Goal: Find specific page/section

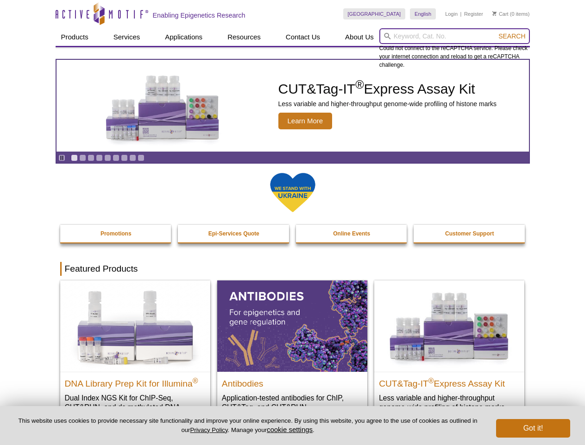
click at [454, 36] on input "search" at bounding box center [454, 36] width 151 height 16
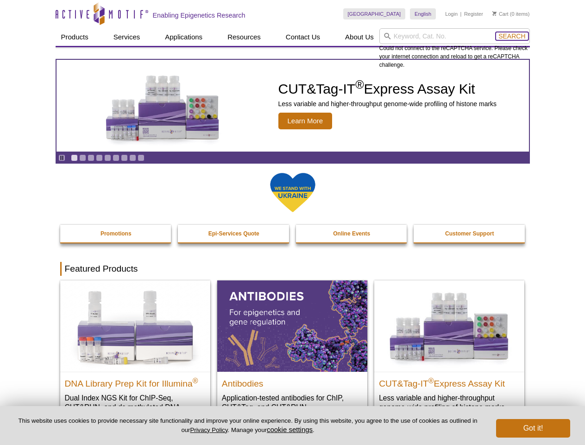
click at [512, 36] on span "Search" at bounding box center [511, 35] width 27 height 7
click at [62, 157] on icon "Pause" at bounding box center [62, 158] width 6 height 6
click at [74, 157] on link "Go to slide 1" at bounding box center [74, 157] width 7 height 7
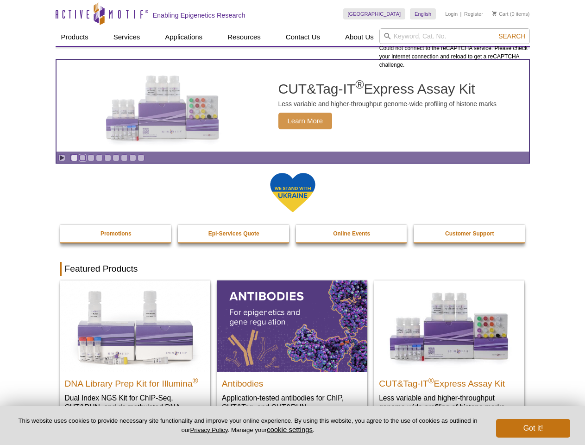
click at [82, 157] on link "Go to slide 2" at bounding box center [82, 157] width 7 height 7
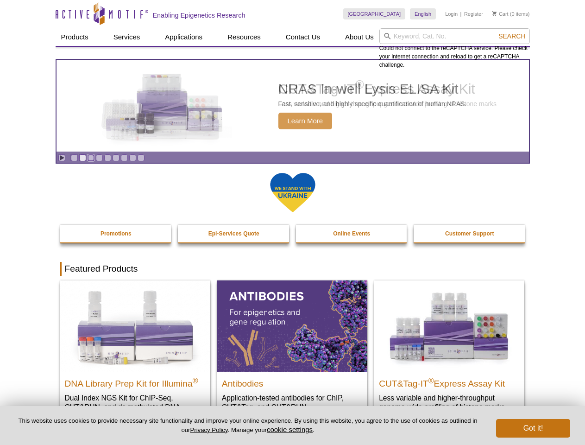
click at [91, 157] on link "Go to slide 3" at bounding box center [91, 157] width 7 height 7
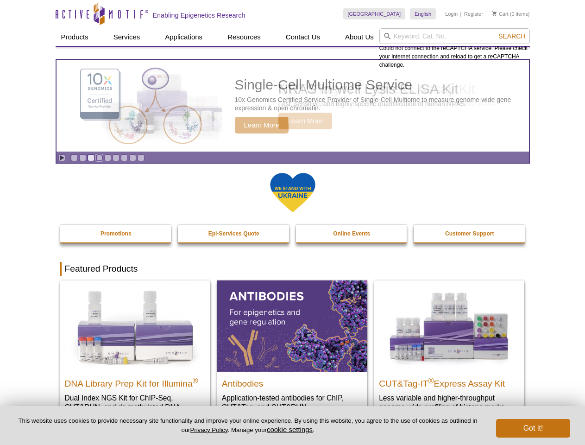
click at [99, 157] on link "Go to slide 4" at bounding box center [99, 157] width 7 height 7
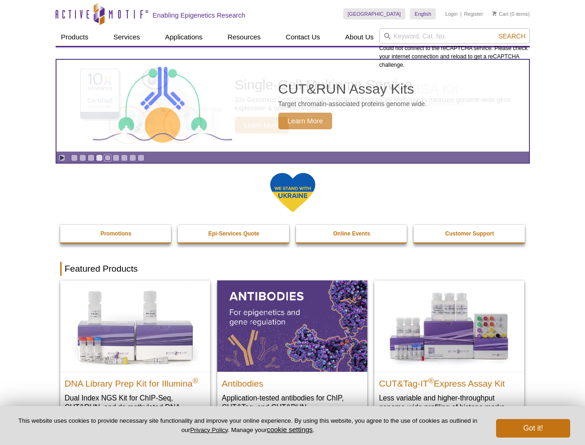
click at [107, 157] on link "Go to slide 5" at bounding box center [107, 157] width 7 height 7
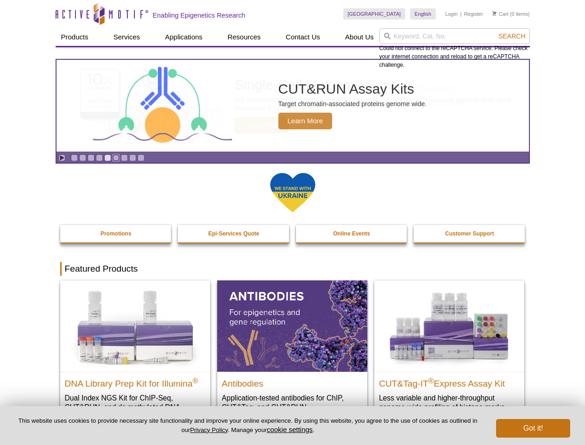
click at [116, 157] on link "Go to slide 6" at bounding box center [116, 157] width 7 height 7
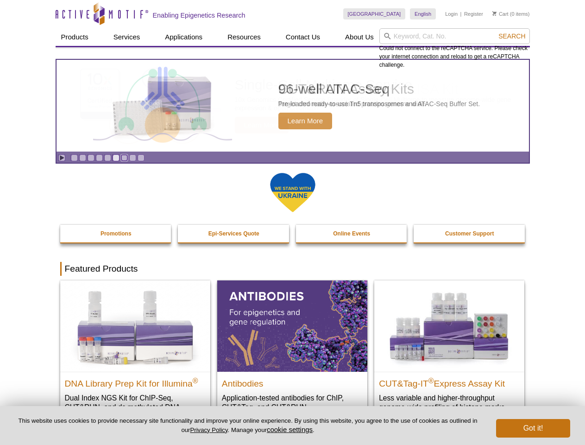
click at [124, 157] on link "Go to slide 7" at bounding box center [124, 157] width 7 height 7
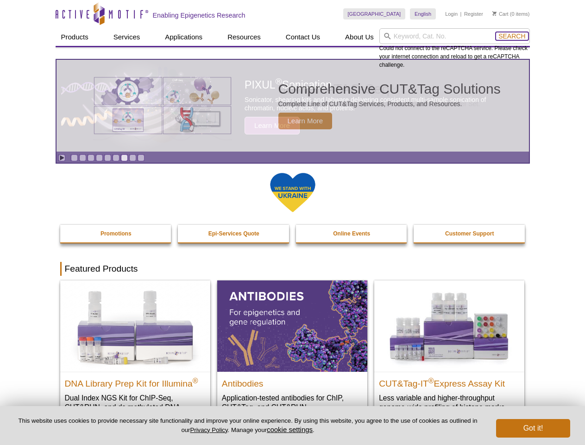
click at [512, 36] on span "Search" at bounding box center [511, 35] width 27 height 7
